Goal: Task Accomplishment & Management: Use online tool/utility

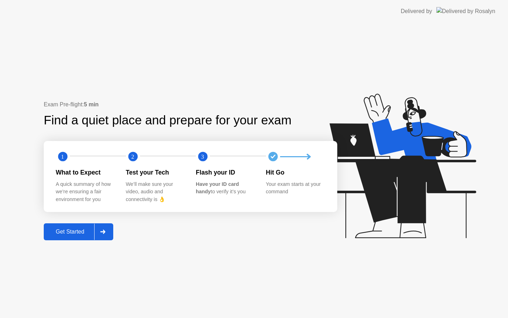
click at [80, 231] on div "Get Started" at bounding box center [70, 231] width 48 height 6
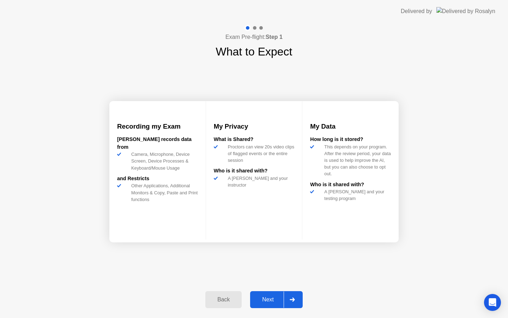
click at [263, 300] on div "Next" at bounding box center [267, 299] width 31 height 6
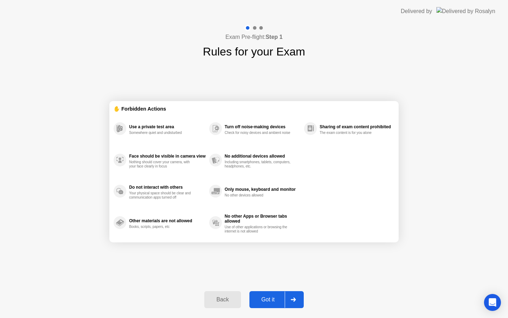
click at [262, 293] on button "Got it" at bounding box center [276, 299] width 54 height 17
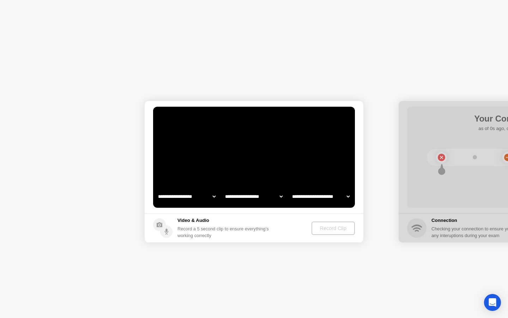
select select "**********"
select select "*******"
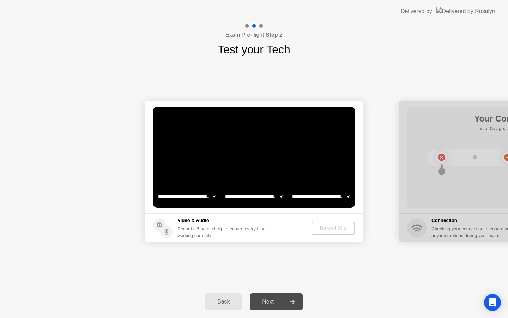
click at [254, 206] on video at bounding box center [254, 157] width 202 height 101
click at [324, 230] on div "Record Clip" at bounding box center [334, 228] width 38 height 6
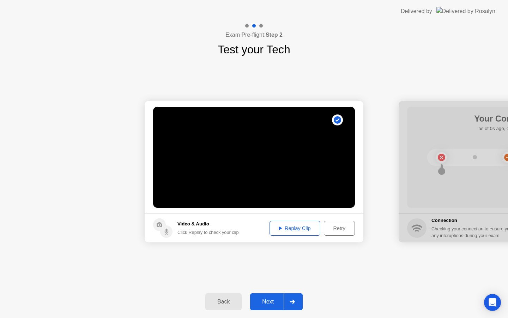
click at [267, 300] on div "Next" at bounding box center [267, 301] width 31 height 6
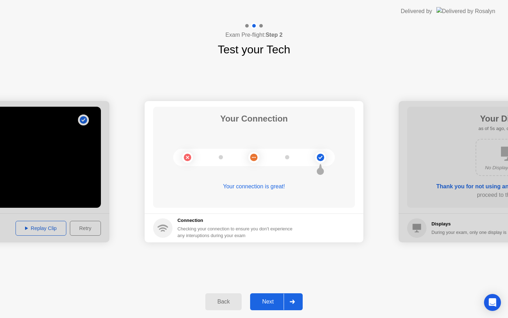
click at [275, 300] on div "Next" at bounding box center [267, 301] width 31 height 6
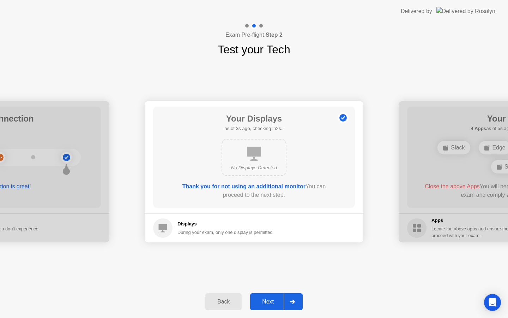
click at [275, 301] on div "Next" at bounding box center [267, 301] width 31 height 6
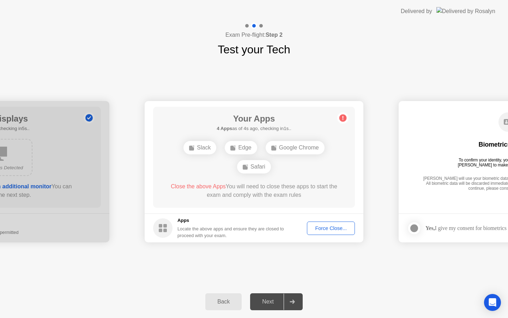
click at [323, 227] on div "Force Close..." at bounding box center [330, 228] width 43 height 6
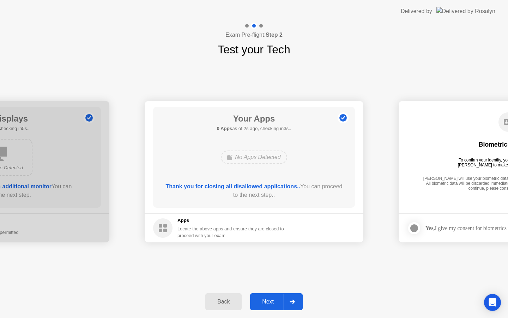
click at [268, 304] on div "Next" at bounding box center [267, 301] width 31 height 6
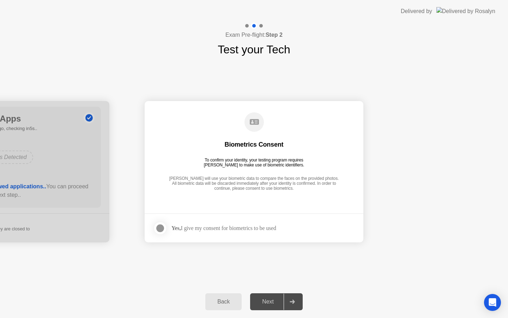
click at [161, 227] on div at bounding box center [160, 228] width 8 height 8
click at [273, 301] on div "Next" at bounding box center [267, 301] width 31 height 6
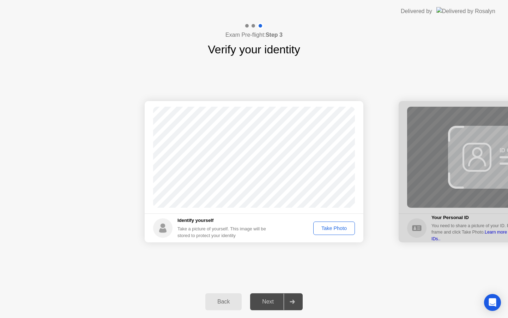
click at [325, 229] on div "Take Photo" at bounding box center [334, 228] width 37 height 6
click at [272, 299] on div "Next" at bounding box center [267, 301] width 31 height 6
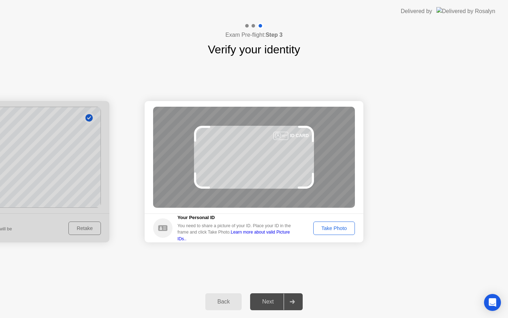
click at [320, 228] on div "Take Photo" at bounding box center [334, 228] width 37 height 6
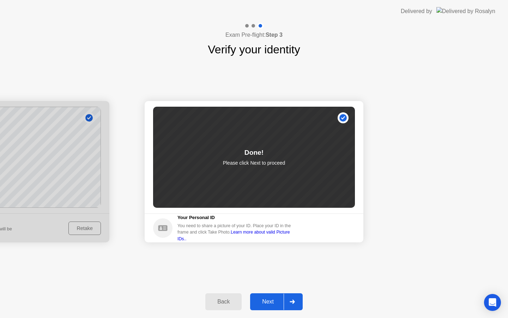
click at [269, 301] on div "Next" at bounding box center [267, 301] width 31 height 6
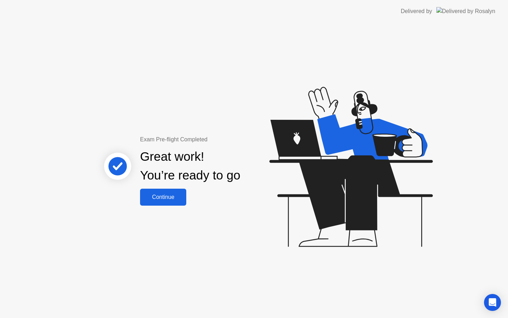
click at [153, 194] on div "Continue" at bounding box center [163, 197] width 42 height 6
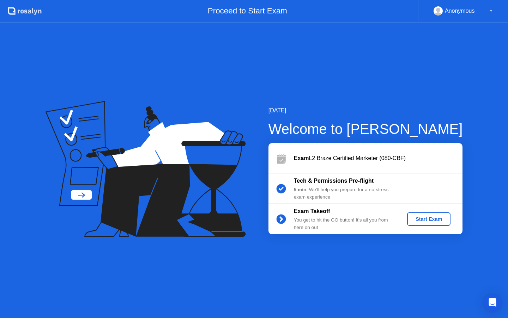
click at [427, 220] on div "Start Exam" at bounding box center [429, 219] width 38 height 6
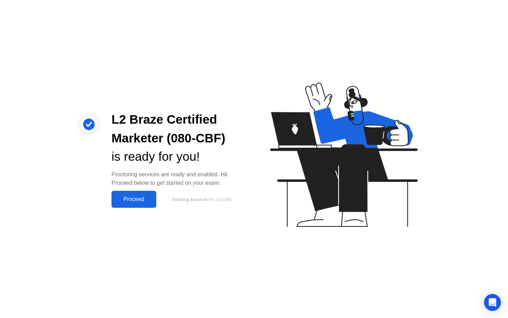
click at [128, 201] on div "Proceed" at bounding box center [134, 199] width 41 height 6
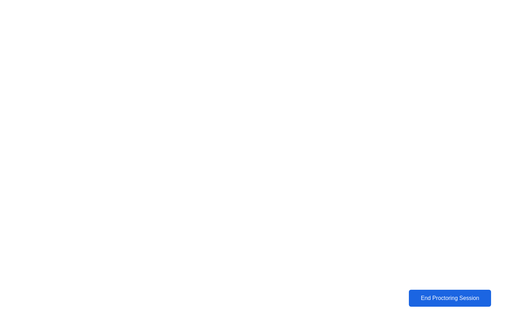
click at [430, 298] on div "End Proctoring Session" at bounding box center [450, 298] width 78 height 6
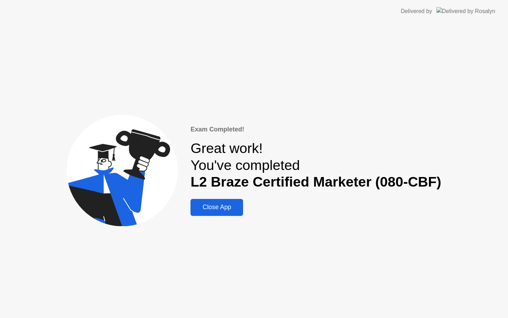
click at [219, 208] on div "Close App" at bounding box center [217, 206] width 48 height 7
